Goal: Navigation & Orientation: Go to known website

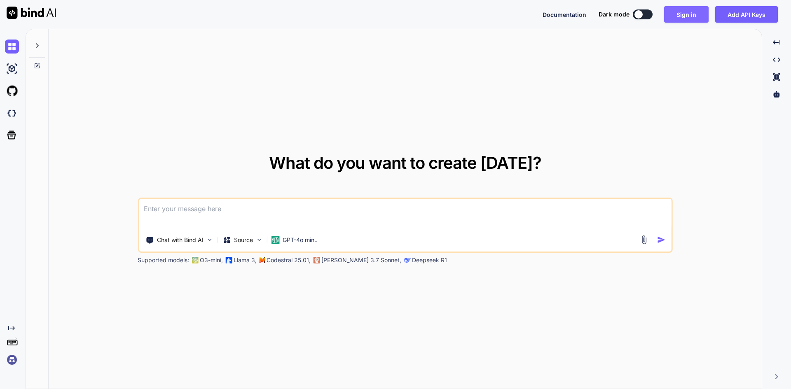
click at [687, 14] on button "Sign in" at bounding box center [686, 14] width 45 height 16
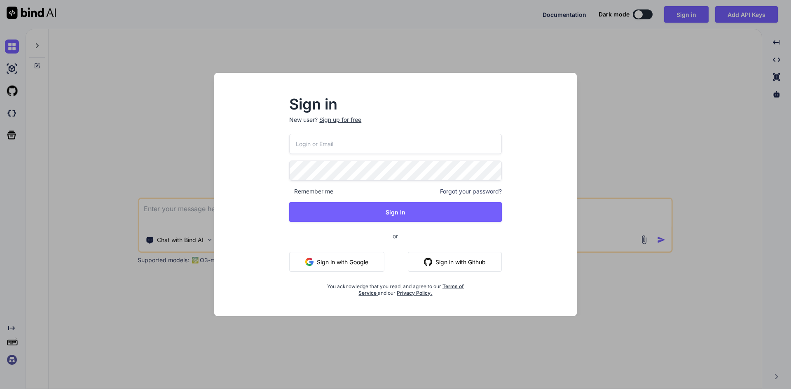
click at [353, 262] on button "Sign in with Google" at bounding box center [336, 262] width 95 height 20
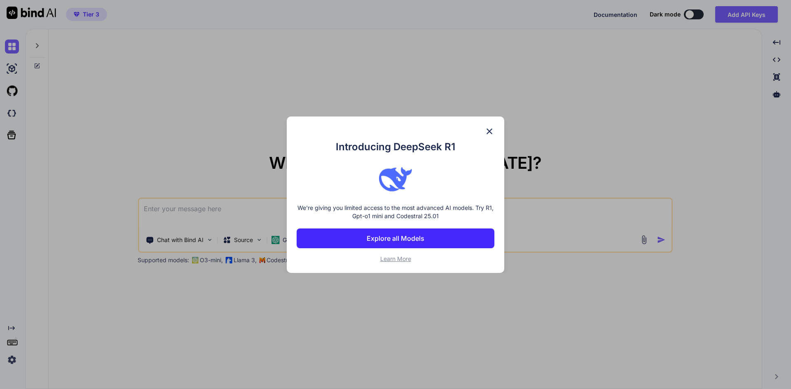
click at [9, 361] on div "Introducing DeepSeek R1 We're giving you limited access to the most advanced AI…" at bounding box center [395, 194] width 791 height 389
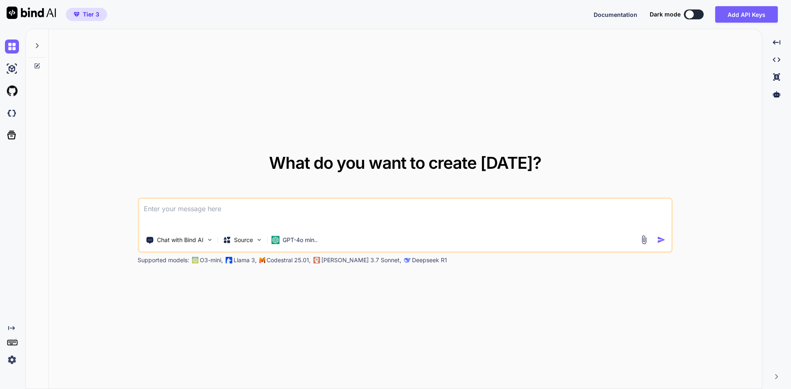
click at [12, 357] on img at bounding box center [12, 360] width 14 height 14
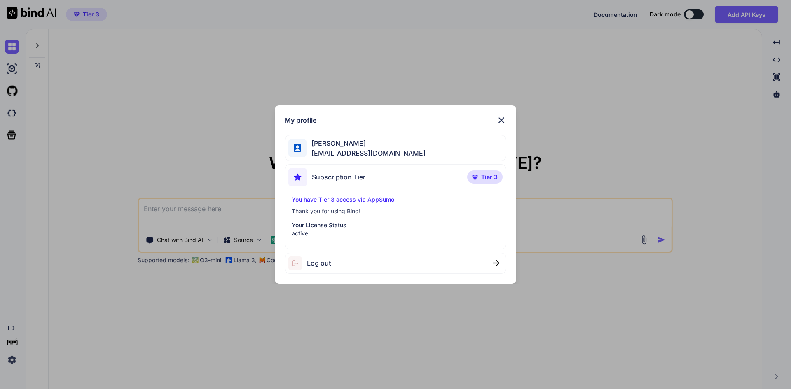
click at [503, 118] on img at bounding box center [502, 120] width 10 height 10
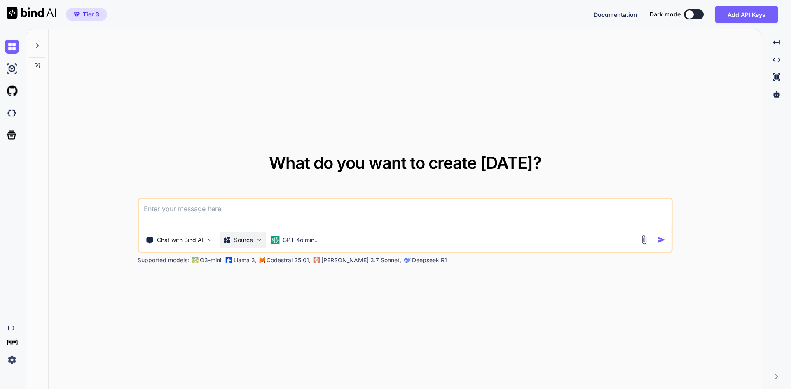
click at [261, 243] on img at bounding box center [259, 240] width 7 height 7
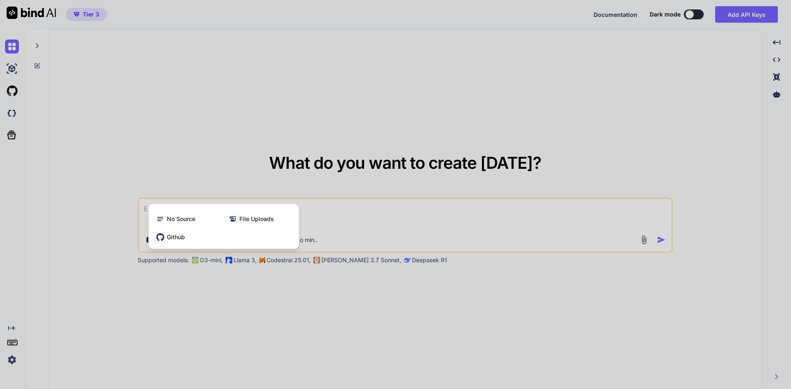
click at [296, 319] on div at bounding box center [395, 194] width 791 height 389
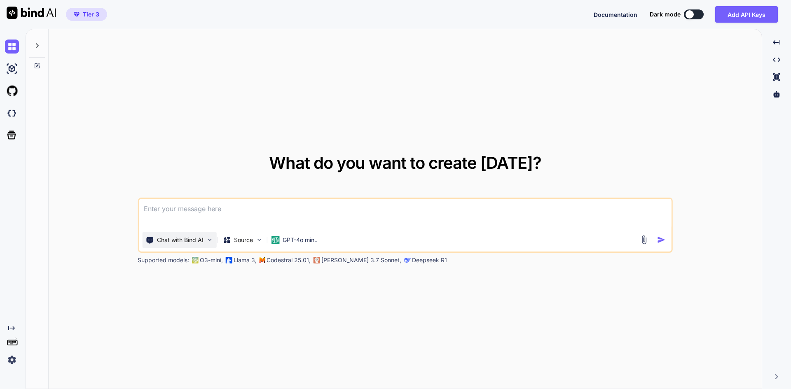
click at [207, 243] on img at bounding box center [209, 240] width 7 height 7
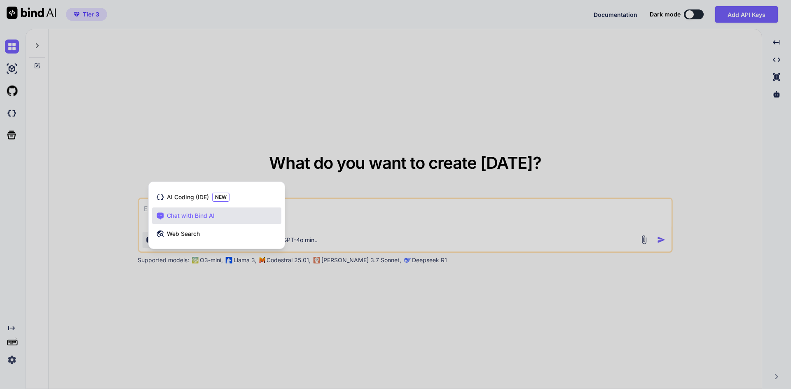
click at [255, 313] on div at bounding box center [395, 194] width 791 height 389
